Goal: Find specific page/section: Find specific page/section

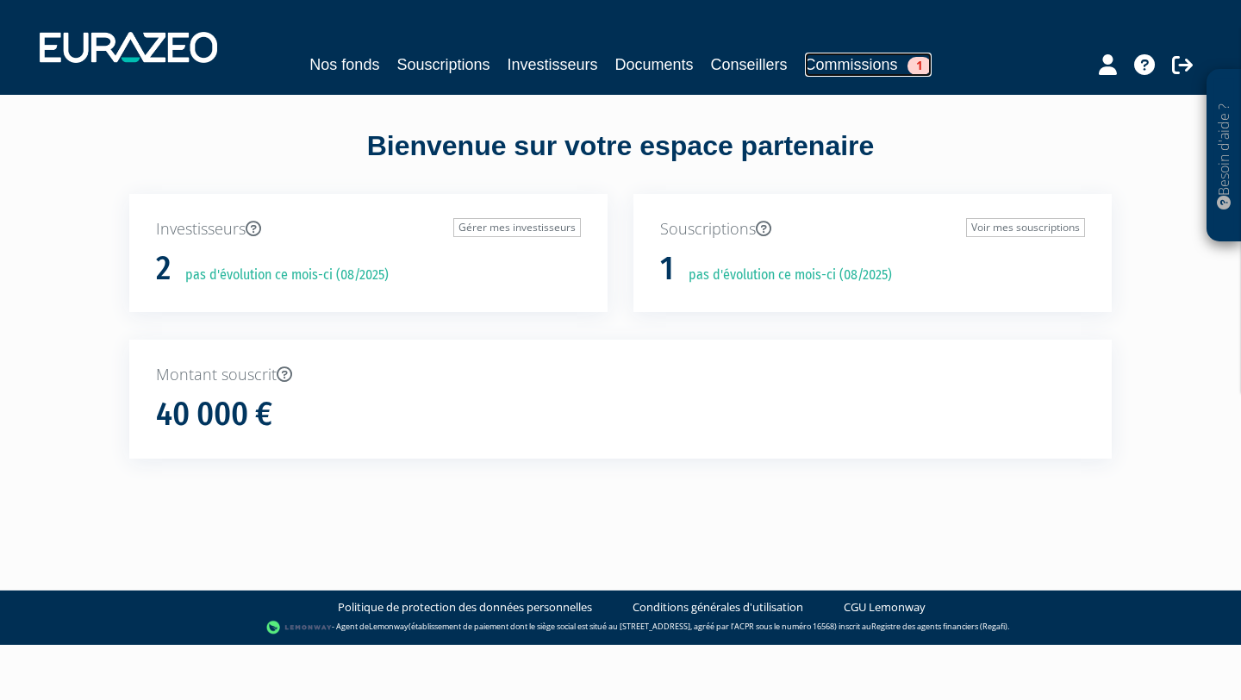
click at [869, 60] on link "Commissions 1" at bounding box center [868, 65] width 127 height 24
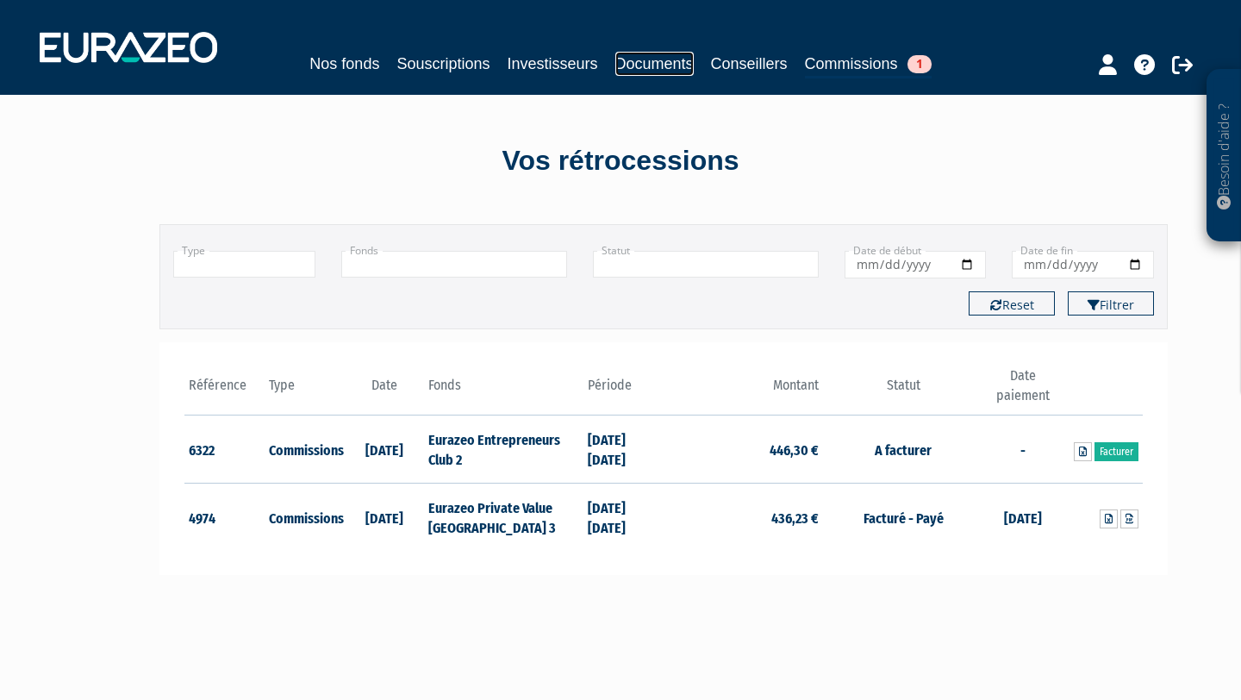
click at [652, 64] on link "Documents" at bounding box center [654, 64] width 78 height 24
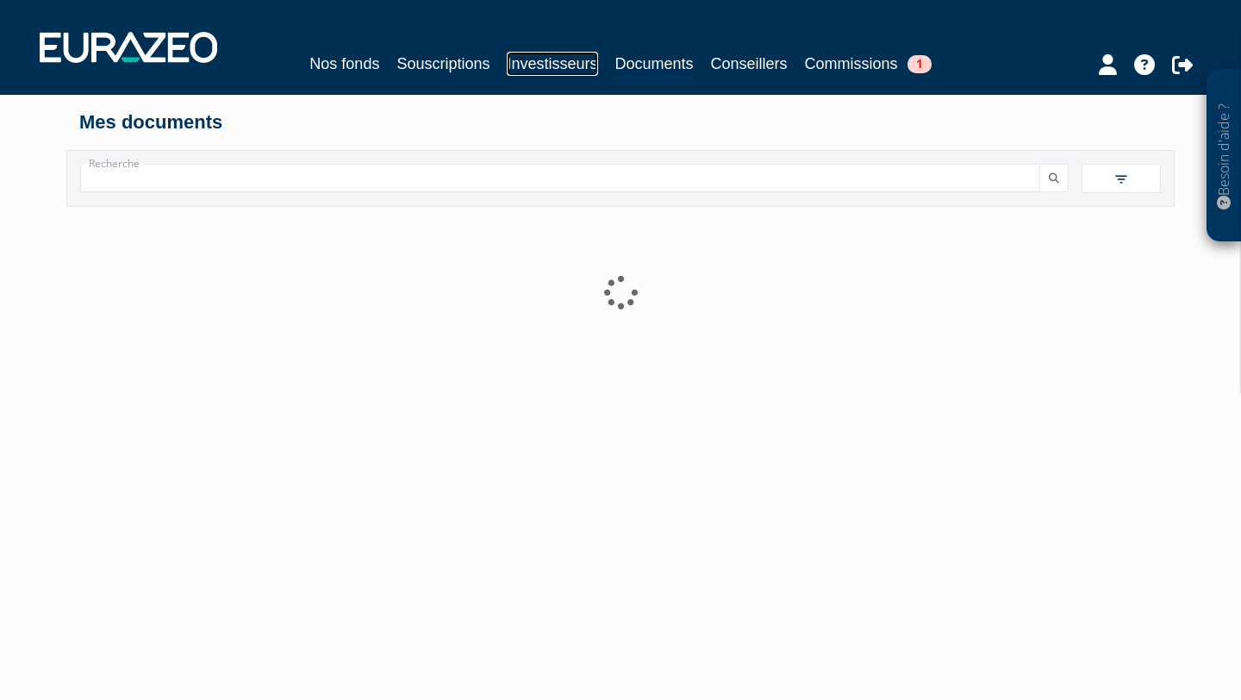
click at [561, 66] on link "Investisseurs" at bounding box center [552, 64] width 90 height 24
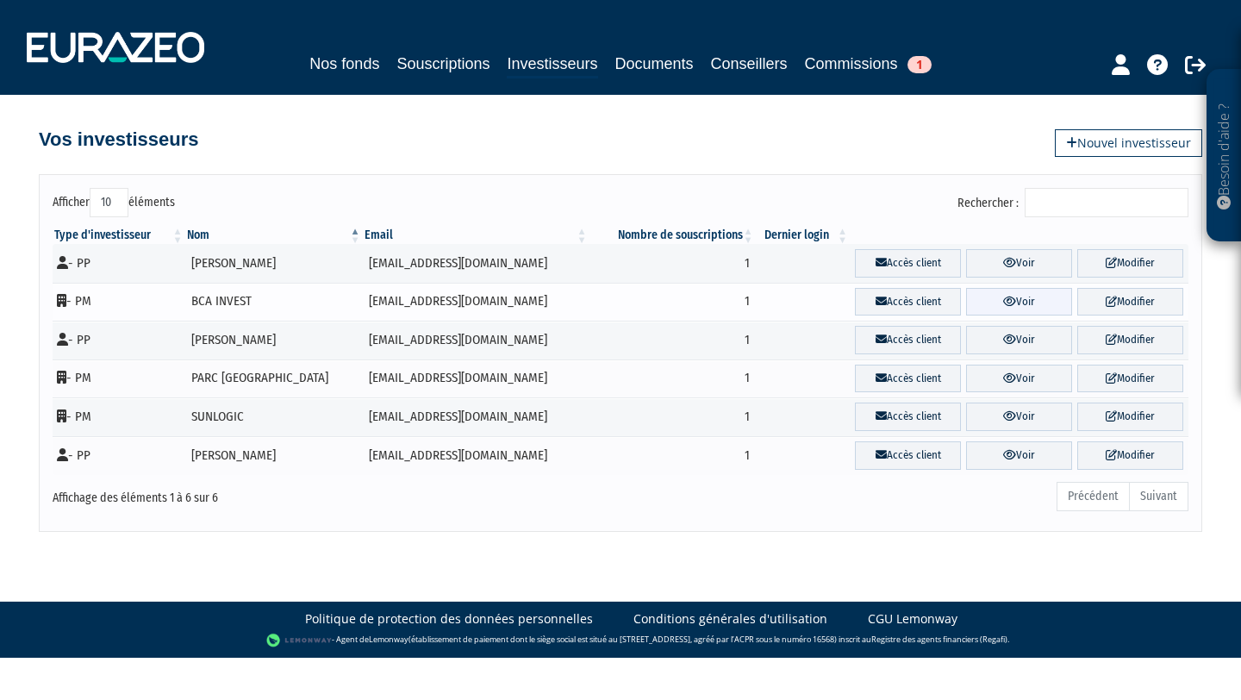
click at [1012, 302] on link "Voir" at bounding box center [1019, 302] width 106 height 28
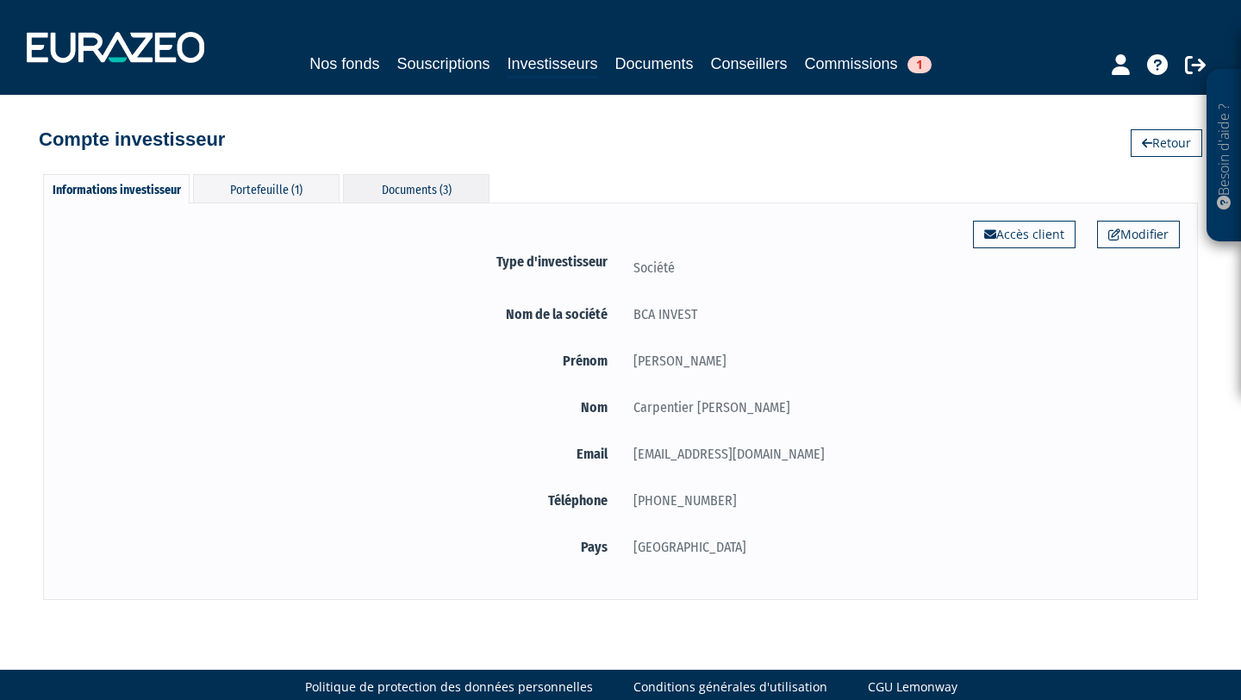
click at [410, 180] on div "Documents (3)" at bounding box center [416, 188] width 146 height 28
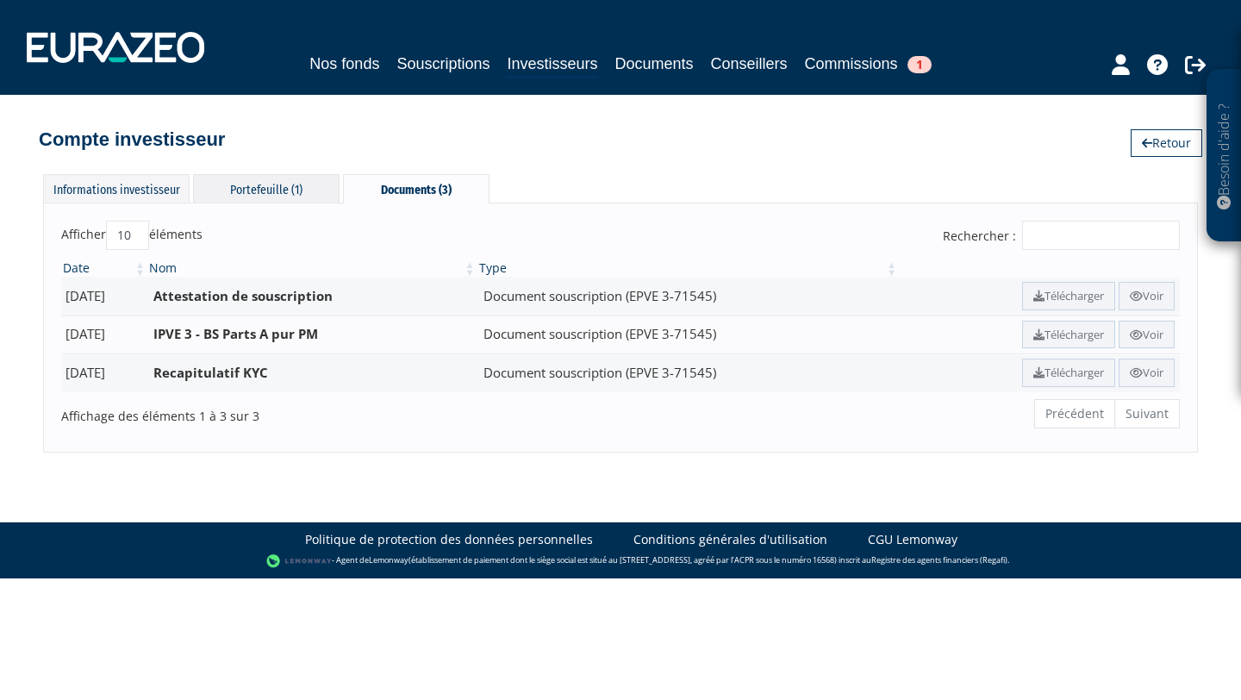
click at [259, 190] on div "Portefeuille (1)" at bounding box center [266, 188] width 146 height 28
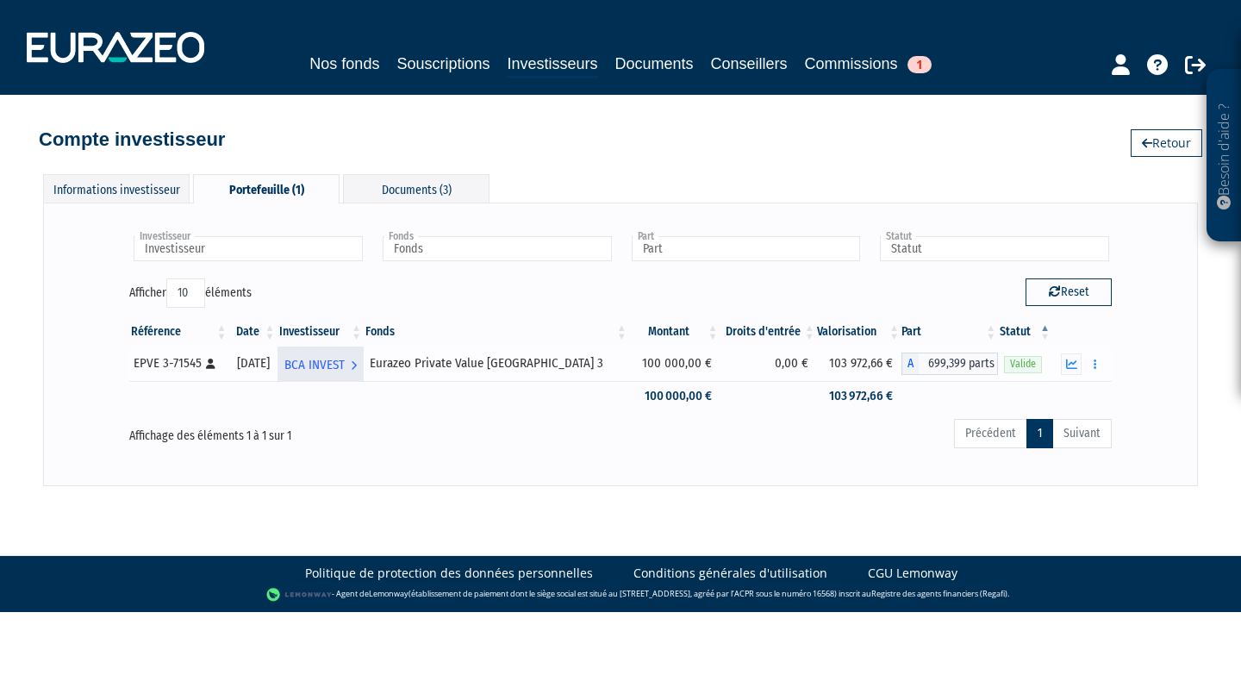
click at [345, 364] on span "BCA INVEST" at bounding box center [314, 365] width 60 height 32
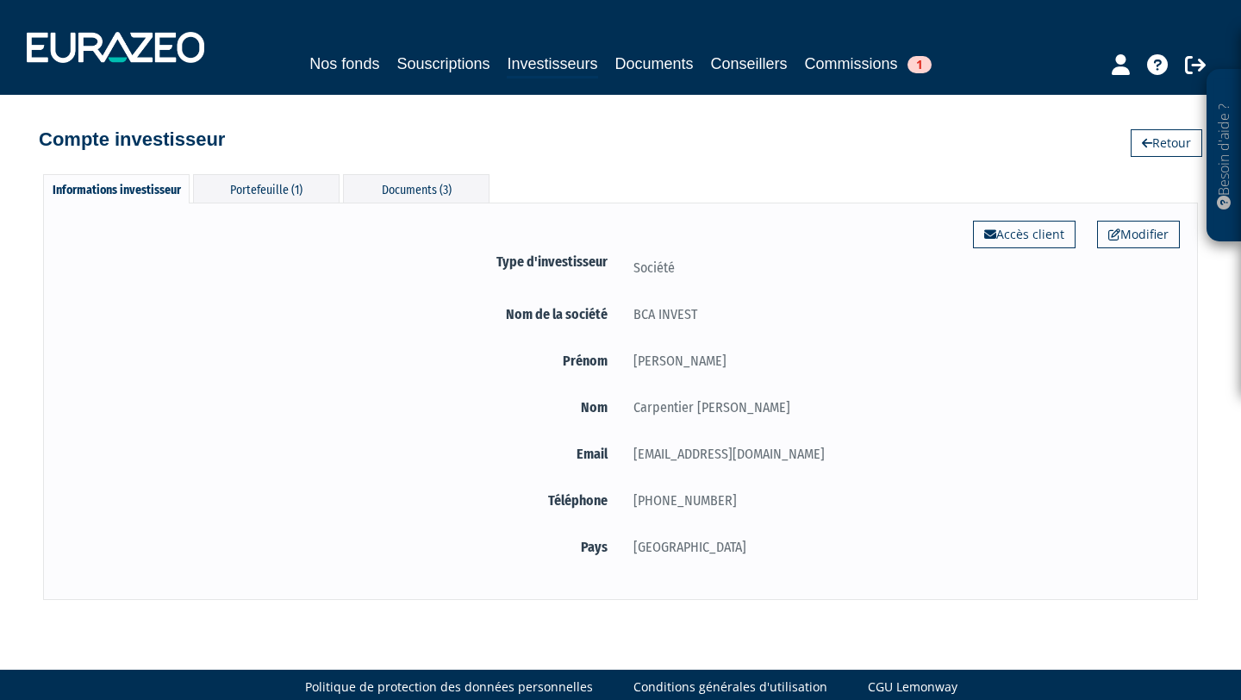
scroll to position [26, 0]
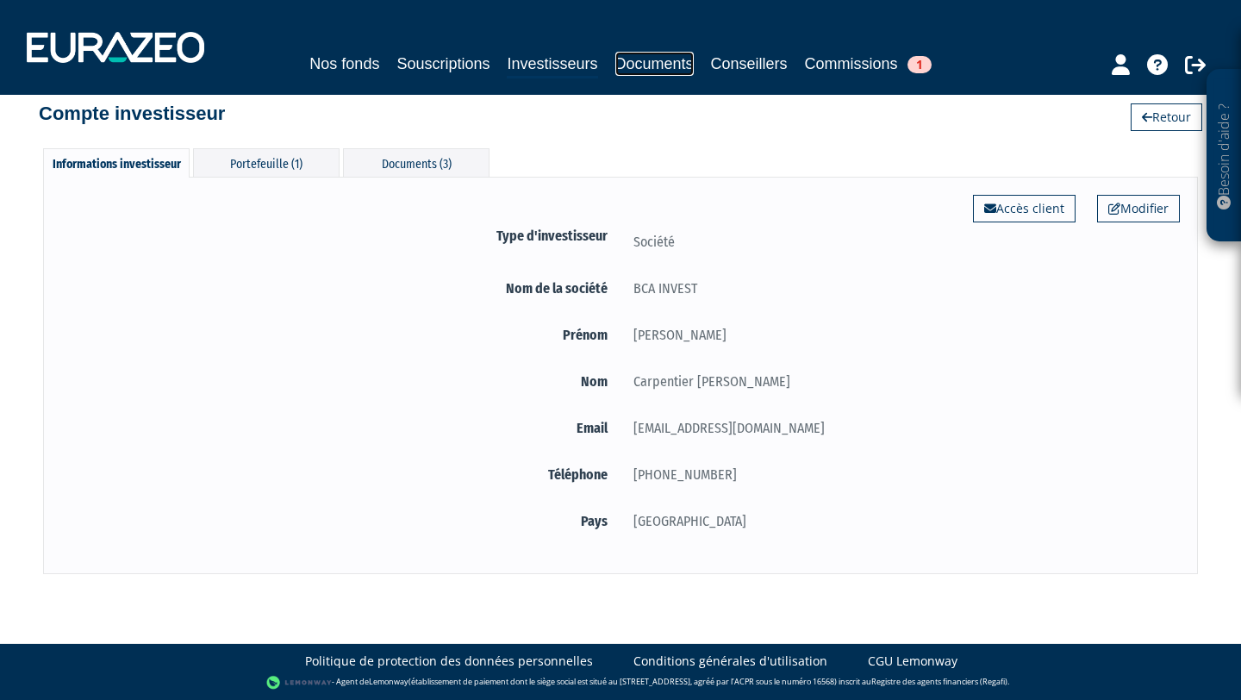
click at [665, 64] on link "Documents" at bounding box center [654, 64] width 78 height 24
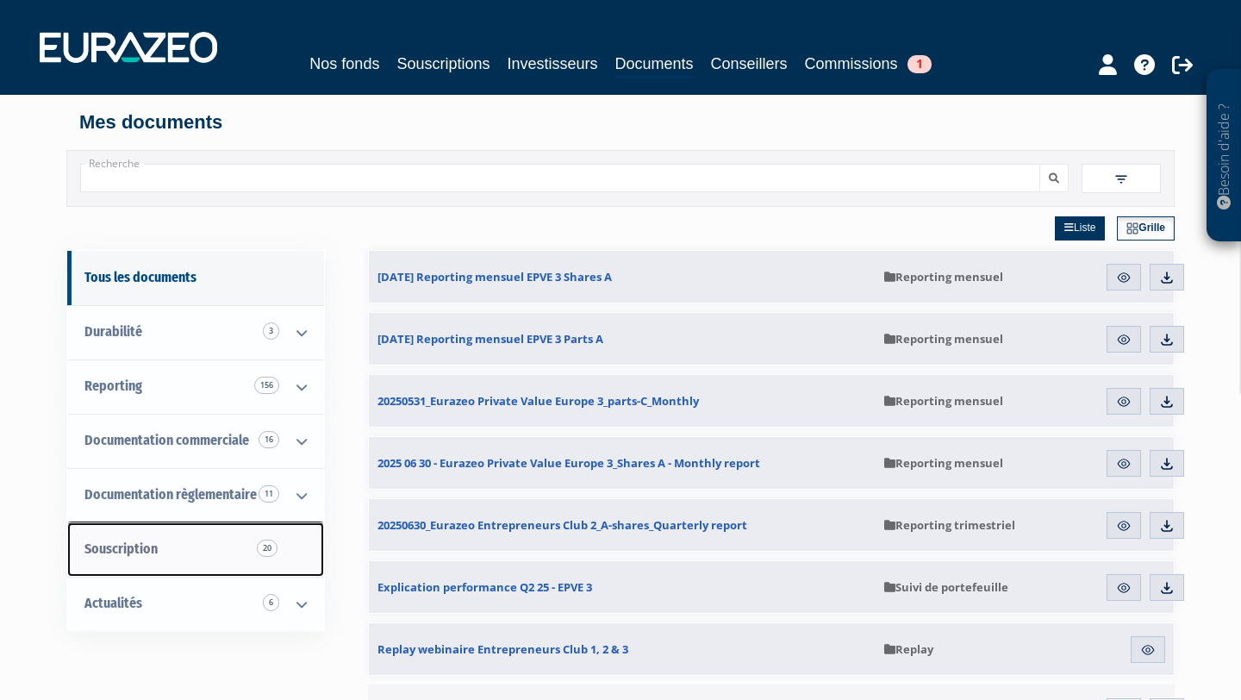
click at [126, 552] on span "Souscription 20" at bounding box center [120, 548] width 73 height 16
